Goal: Navigation & Orientation: Understand site structure

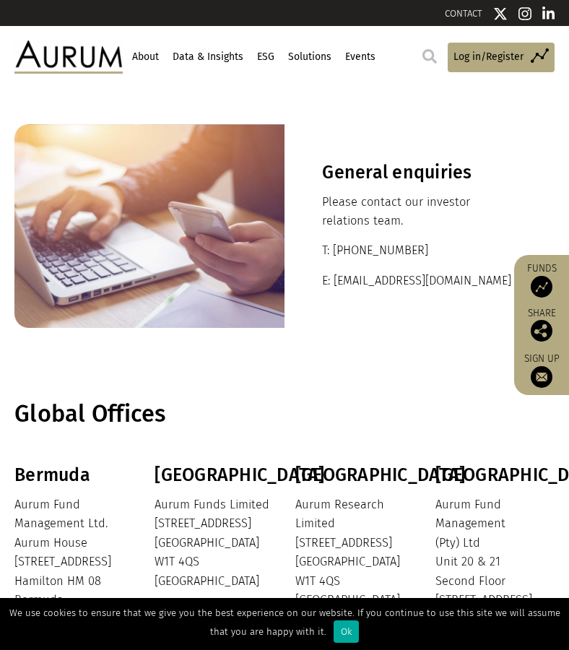
click at [147, 55] on link "About" at bounding box center [145, 57] width 30 height 25
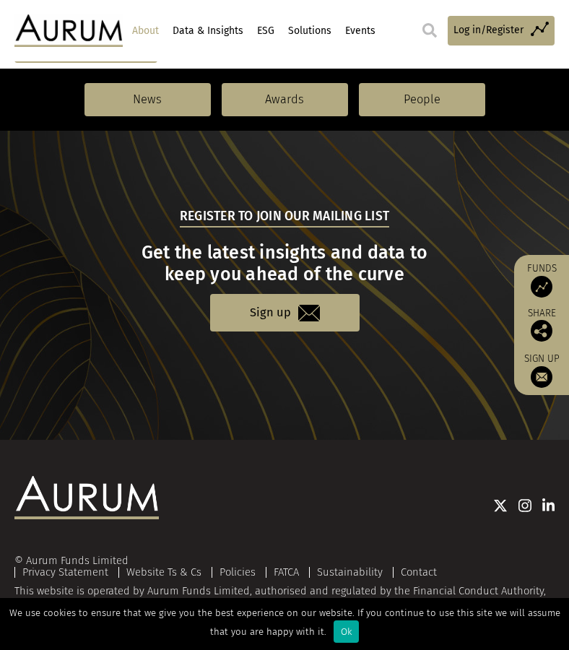
scroll to position [1523, 0]
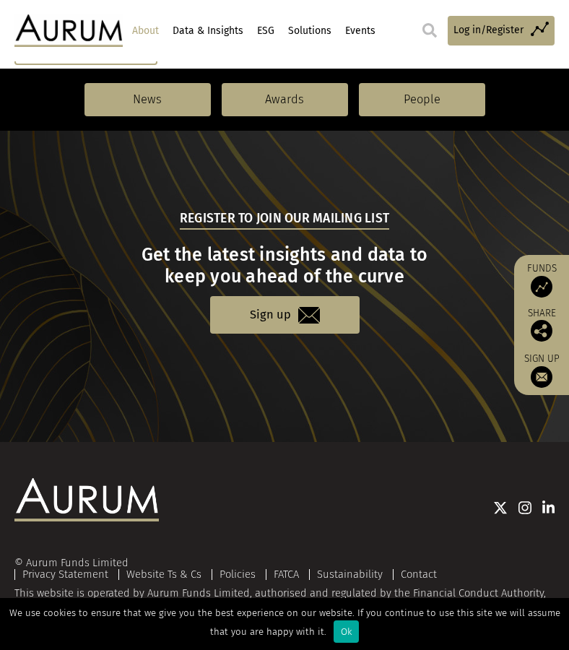
click at [212, 30] on link "Data & Insights" at bounding box center [207, 31] width 74 height 25
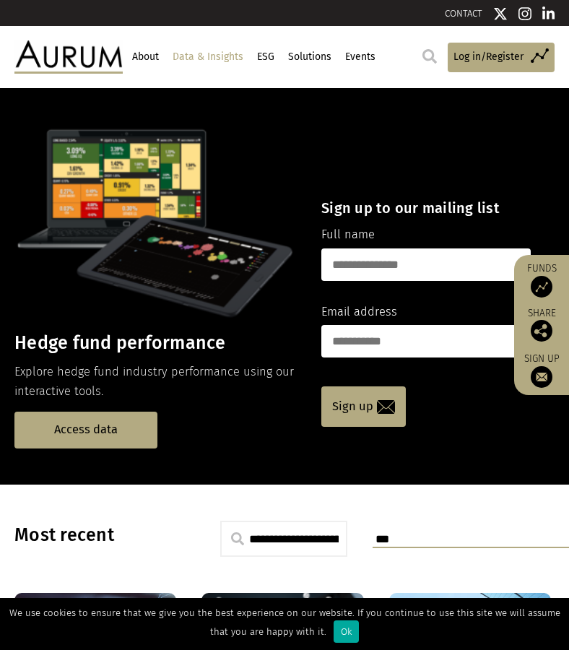
click at [282, 59] on li "ESG" at bounding box center [269, 57] width 28 height 25
click at [267, 58] on link "ESG" at bounding box center [265, 57] width 21 height 25
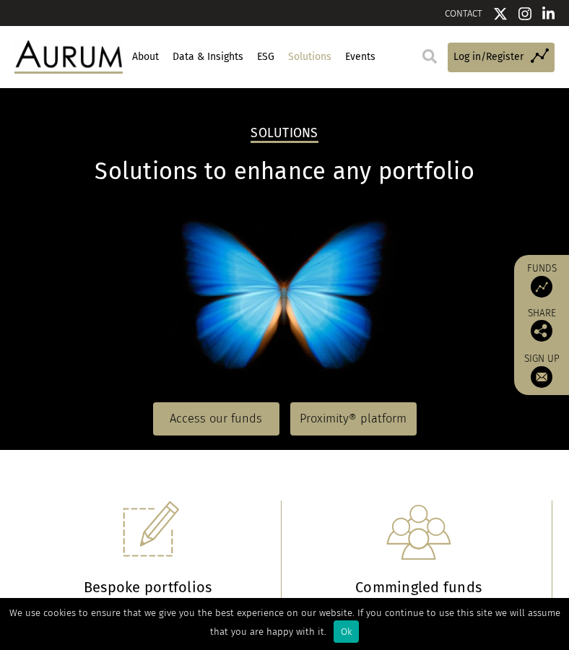
click at [375, 61] on link "Events" at bounding box center [360, 57] width 34 height 25
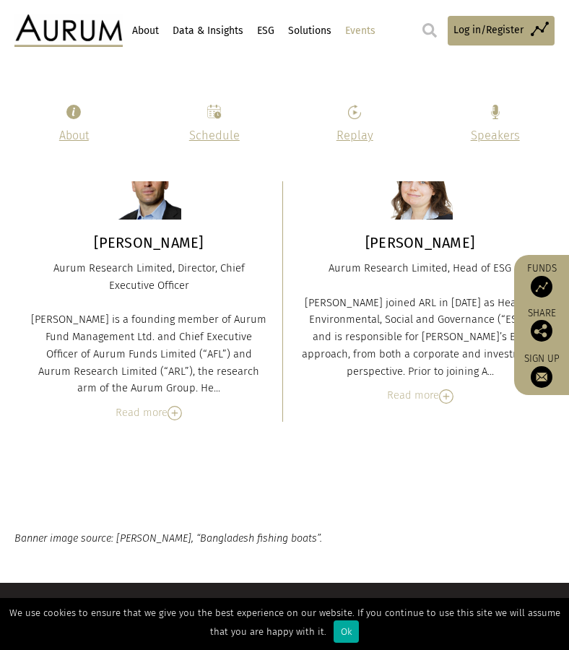
scroll to position [8633, 0]
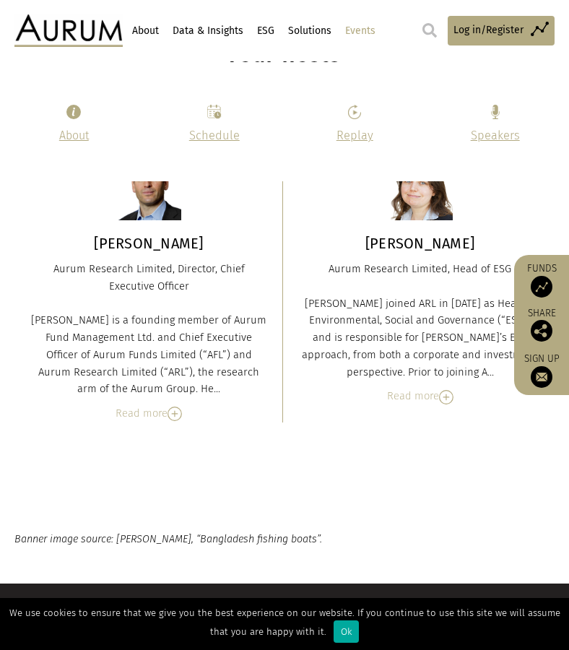
click at [545, 642] on img at bounding box center [548, 649] width 13 height 14
